Goal: Task Accomplishment & Management: Use online tool/utility

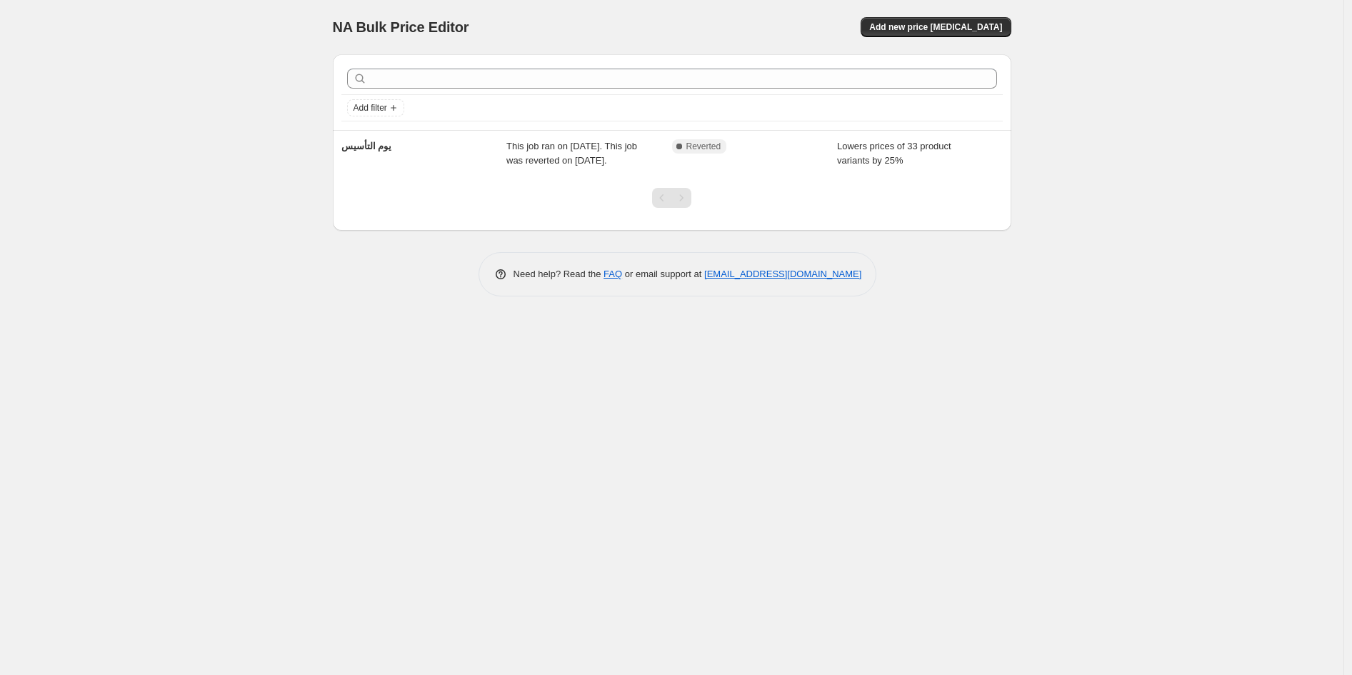
click at [468, 166] on div "يوم التأسيس" at bounding box center [424, 153] width 166 height 29
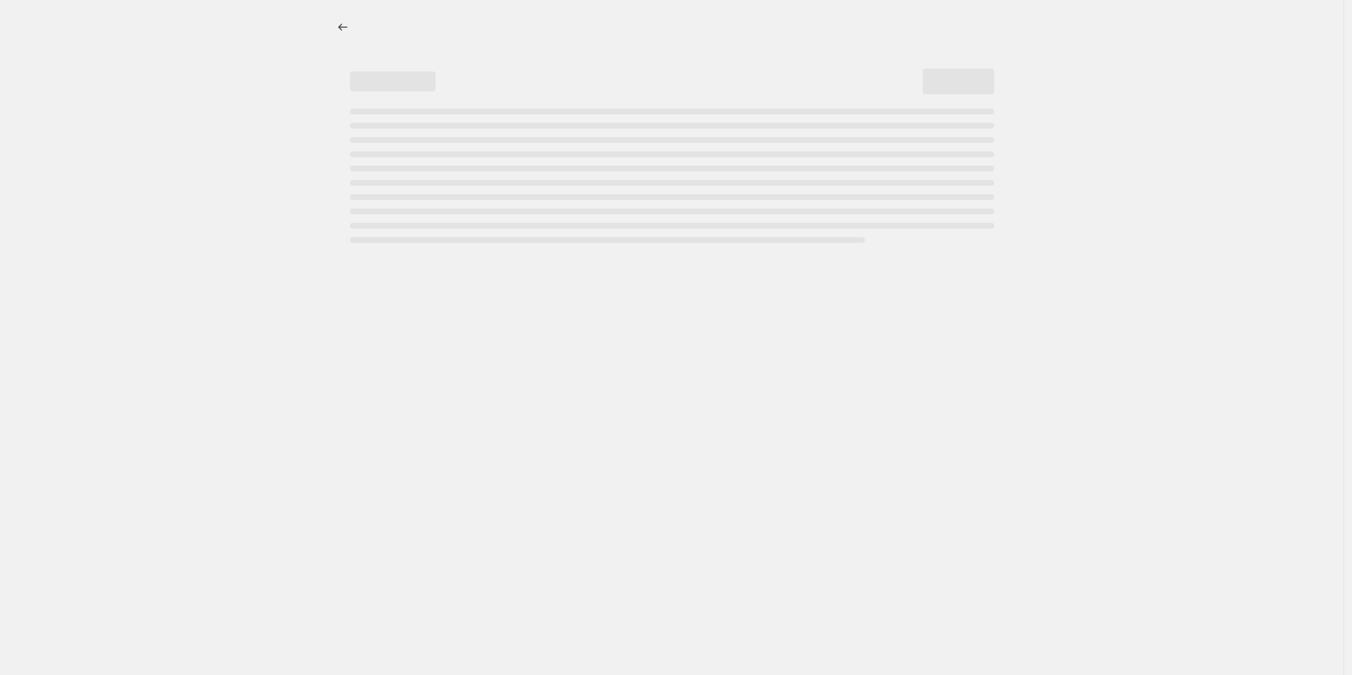
select select "percentage"
select select "product_type"
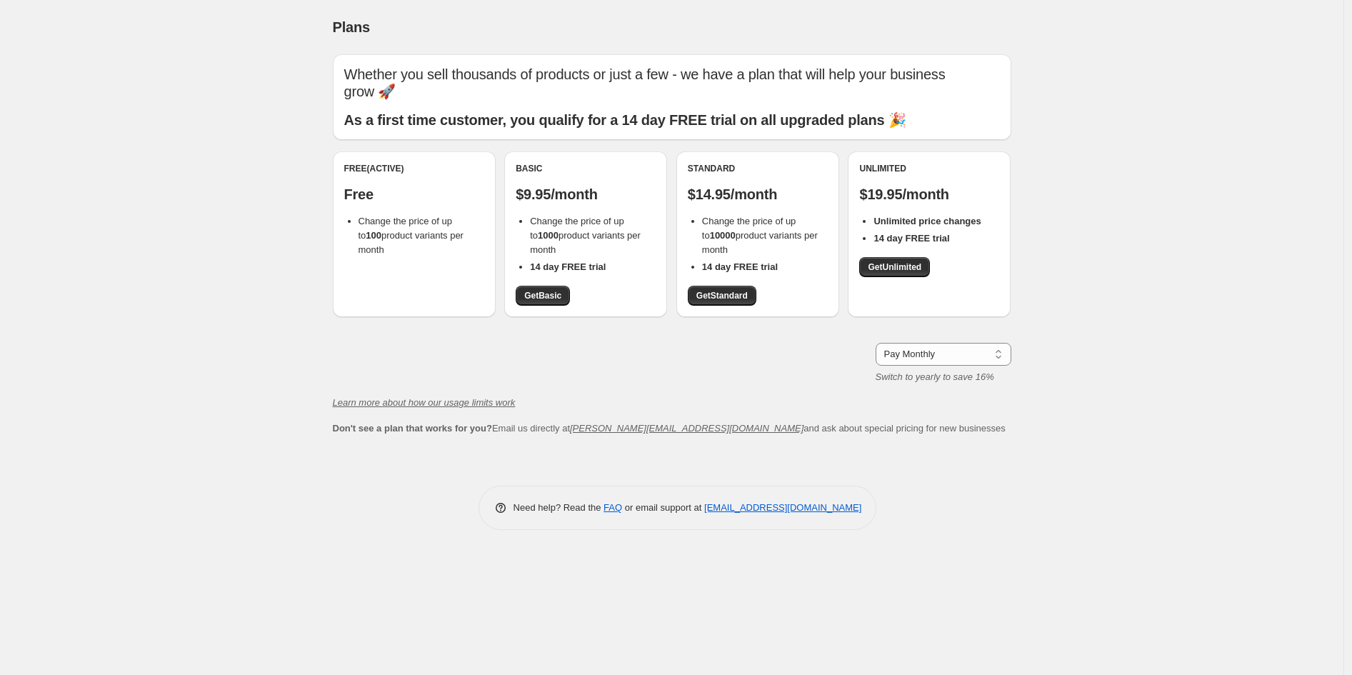
click at [257, 78] on div "Plans. This page is ready Plans Whether you sell thousands of products or just …" at bounding box center [671, 337] width 1343 height 675
